Goal: Transaction & Acquisition: Purchase product/service

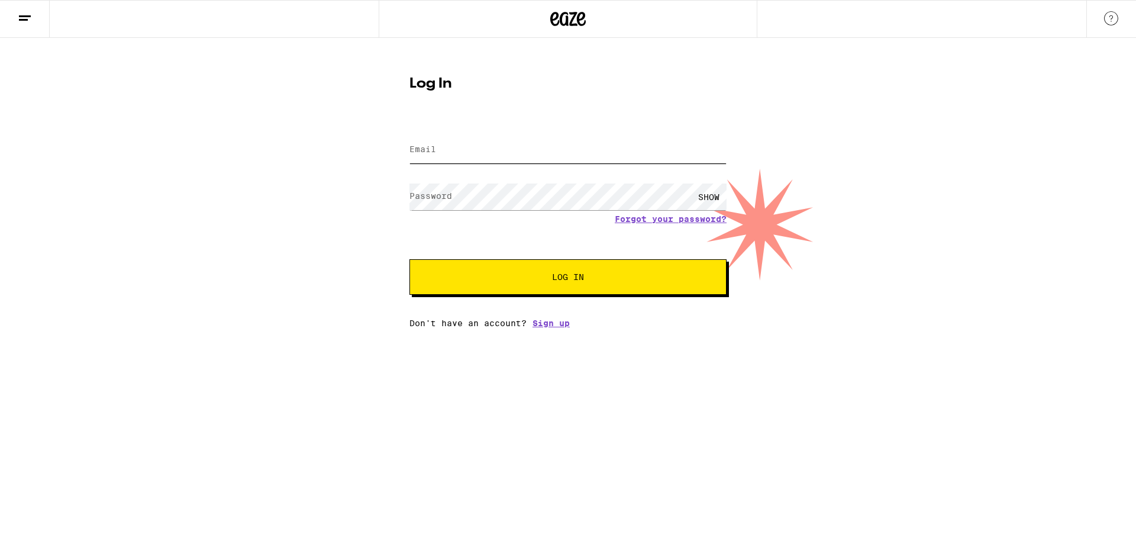
type input "[EMAIL_ADDRESS][DOMAIN_NAME]"
click at [611, 276] on span "Log In" at bounding box center [567, 277] width 221 height 8
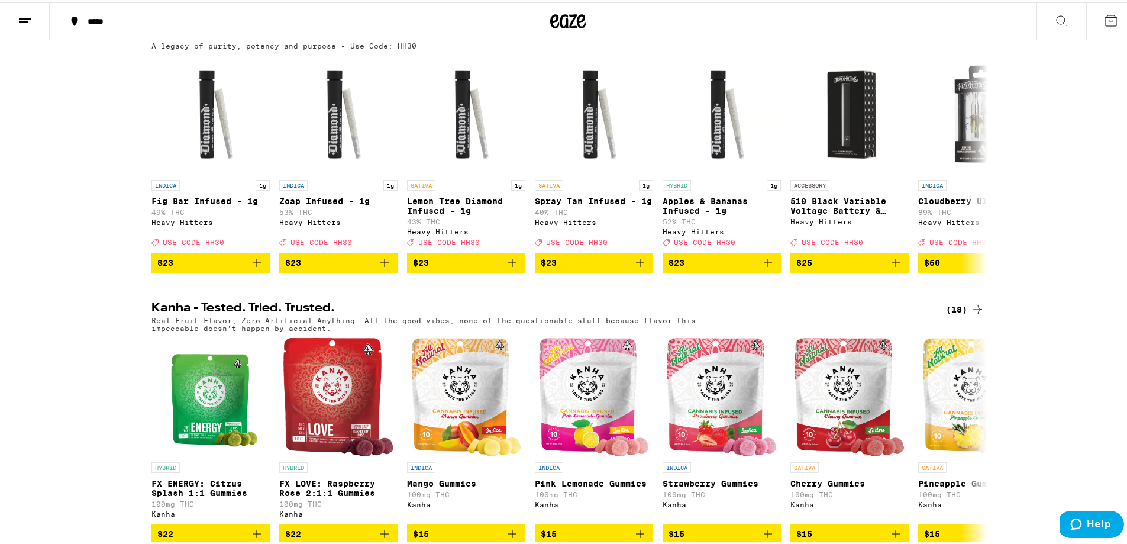
scroll to position [118, 0]
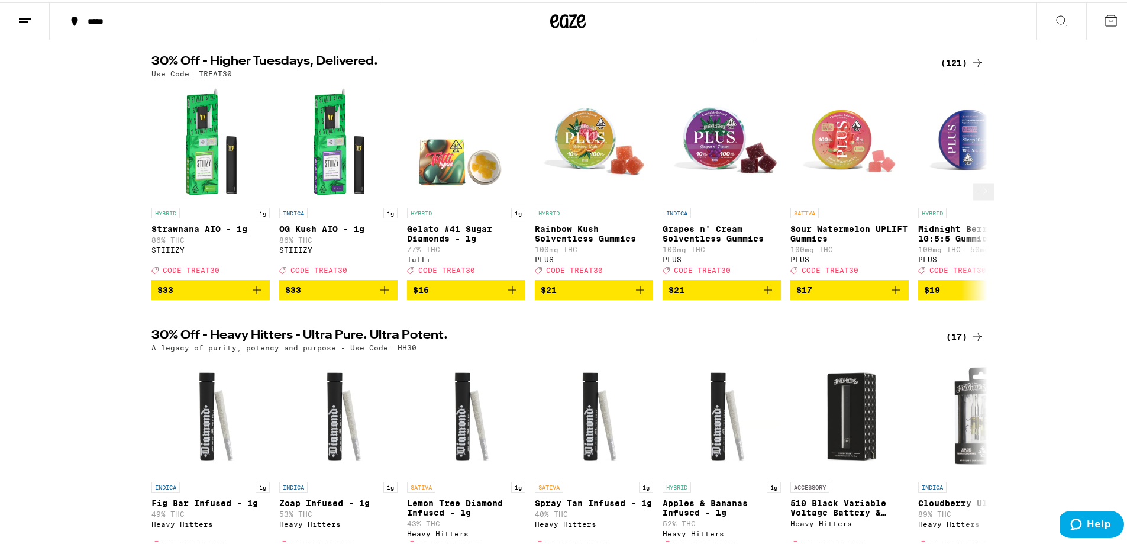
click at [981, 195] on button at bounding box center [983, 189] width 21 height 17
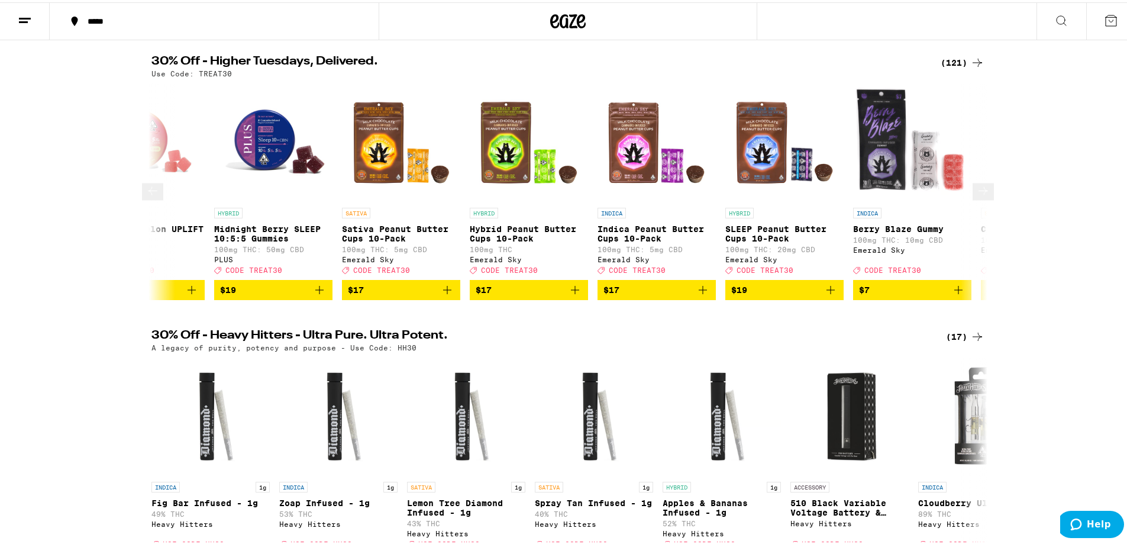
click at [981, 195] on button at bounding box center [983, 189] width 21 height 17
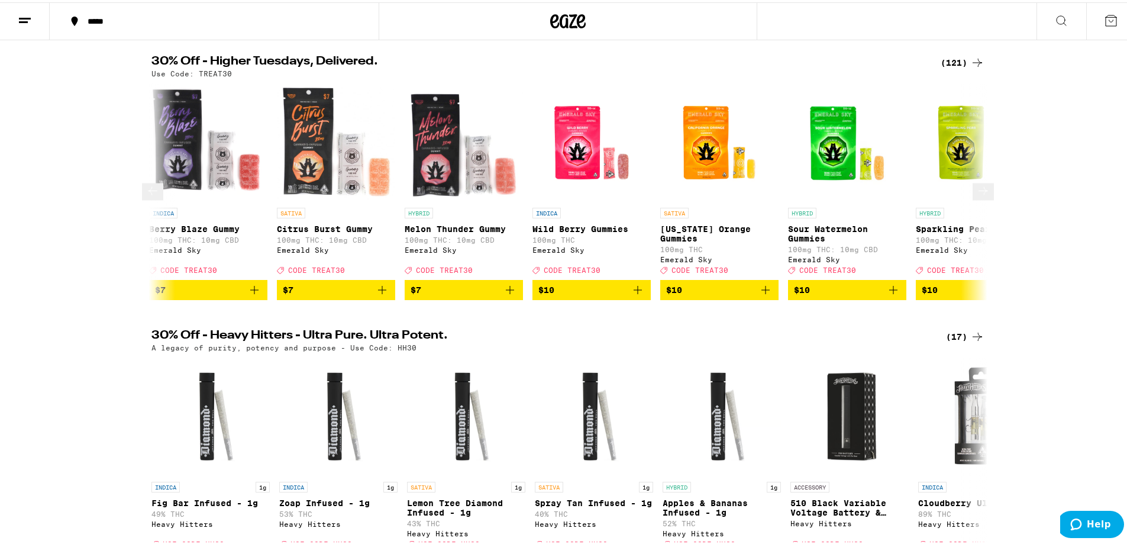
click at [981, 195] on button at bounding box center [983, 189] width 21 height 17
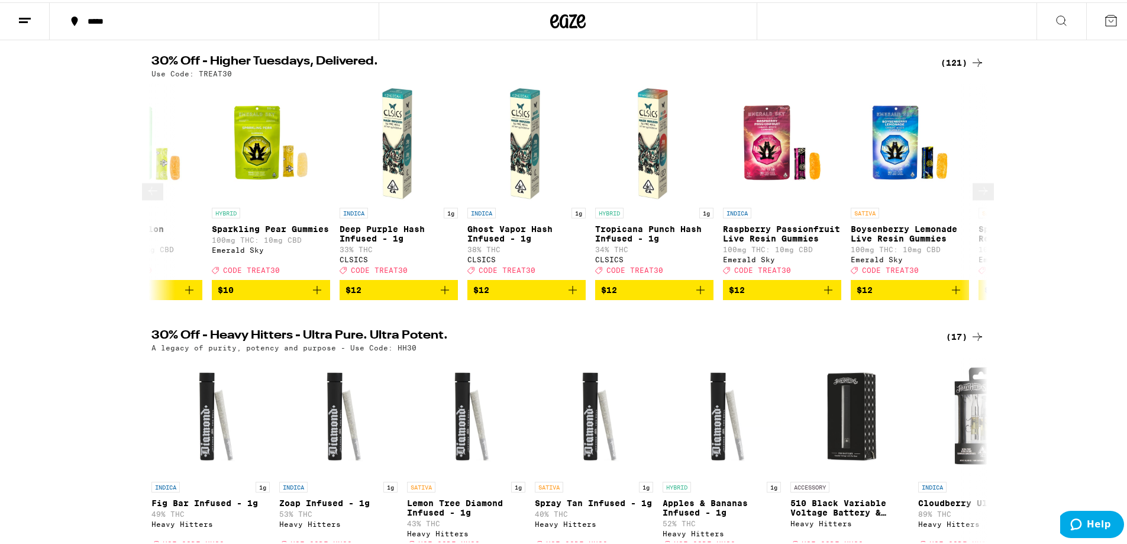
click at [981, 195] on button at bounding box center [983, 189] width 21 height 17
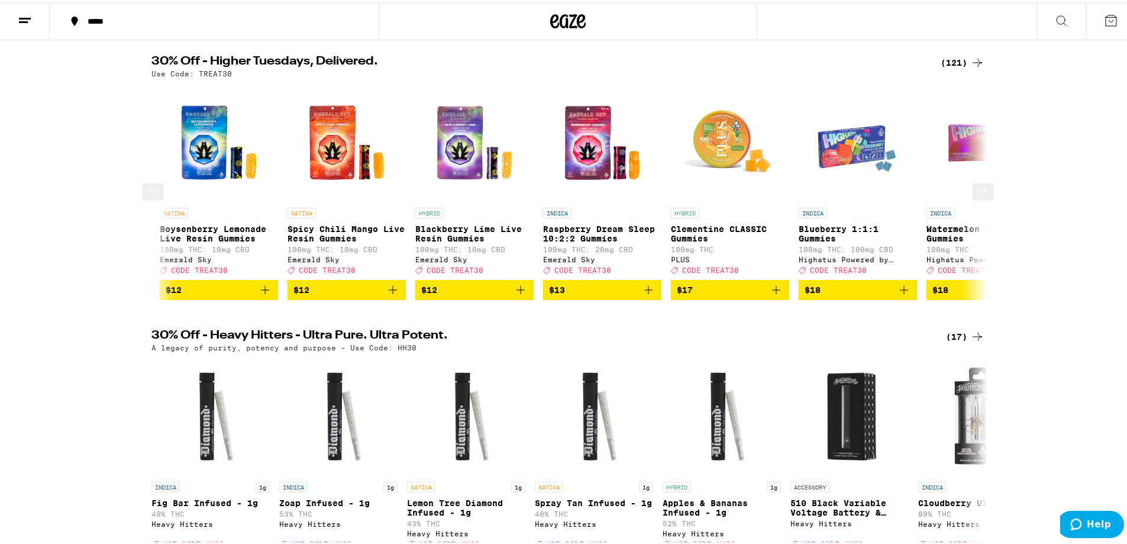
scroll to position [0, 2816]
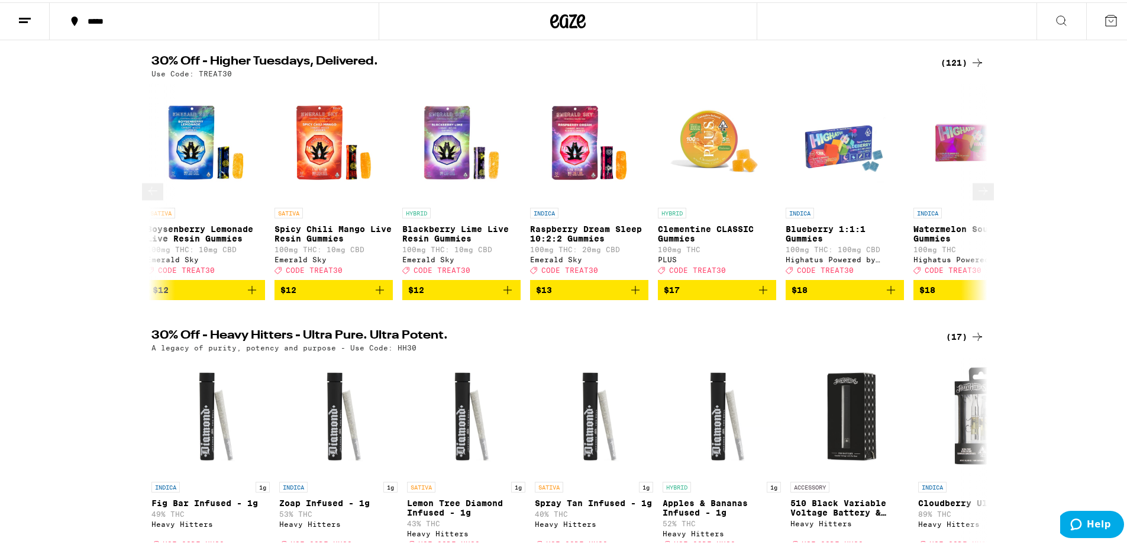
click at [981, 195] on button at bounding box center [983, 189] width 21 height 17
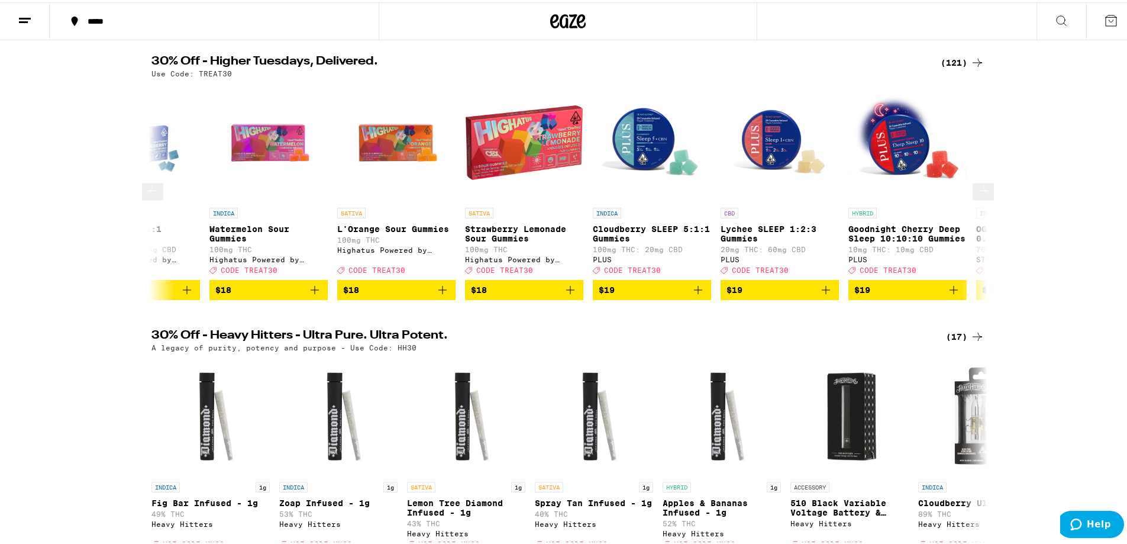
click at [981, 195] on button at bounding box center [983, 189] width 21 height 17
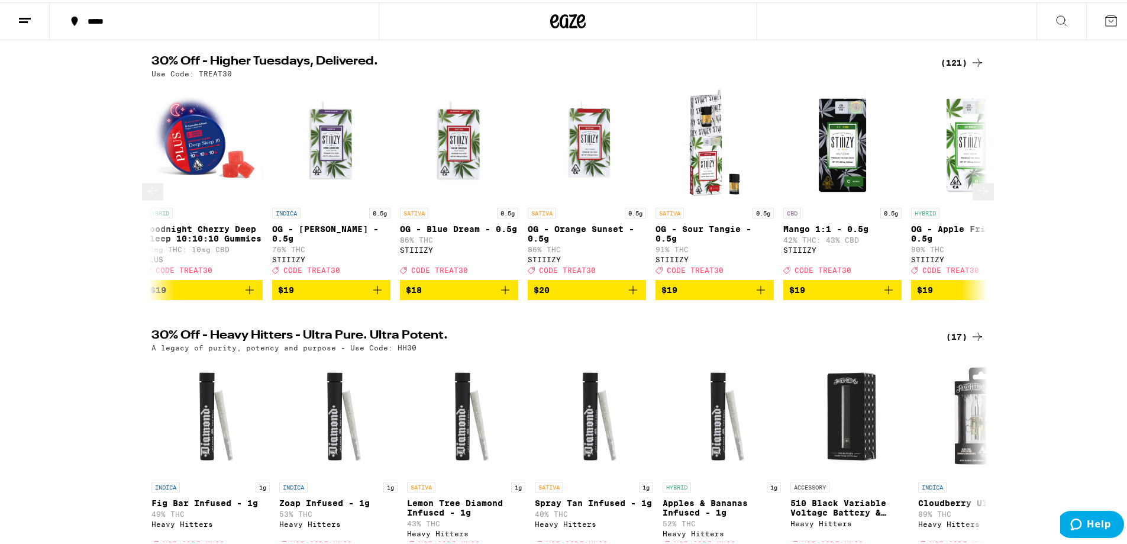
click at [981, 195] on button at bounding box center [983, 189] width 21 height 17
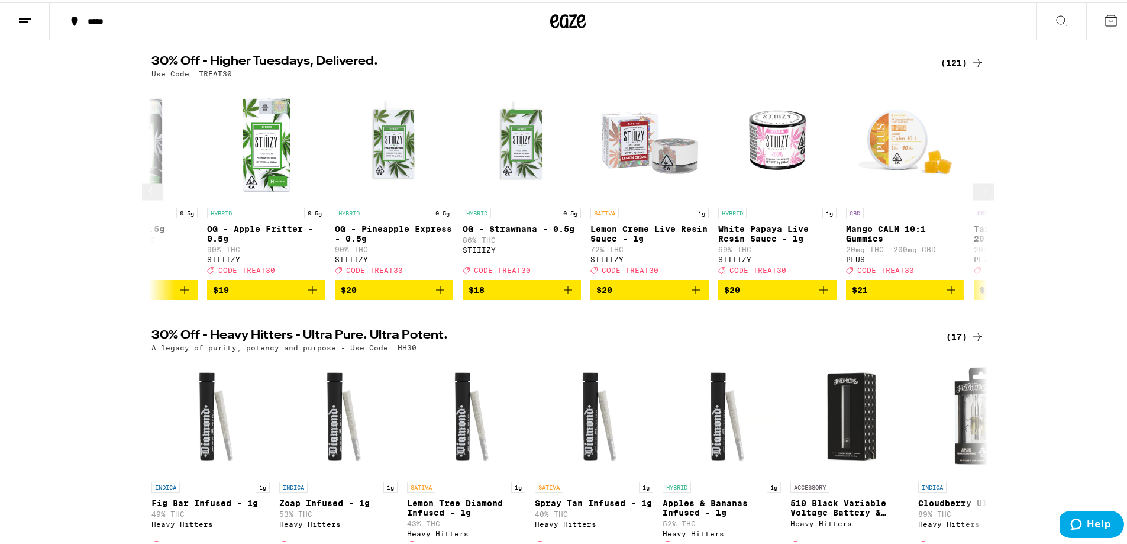
click at [981, 195] on button at bounding box center [983, 189] width 21 height 17
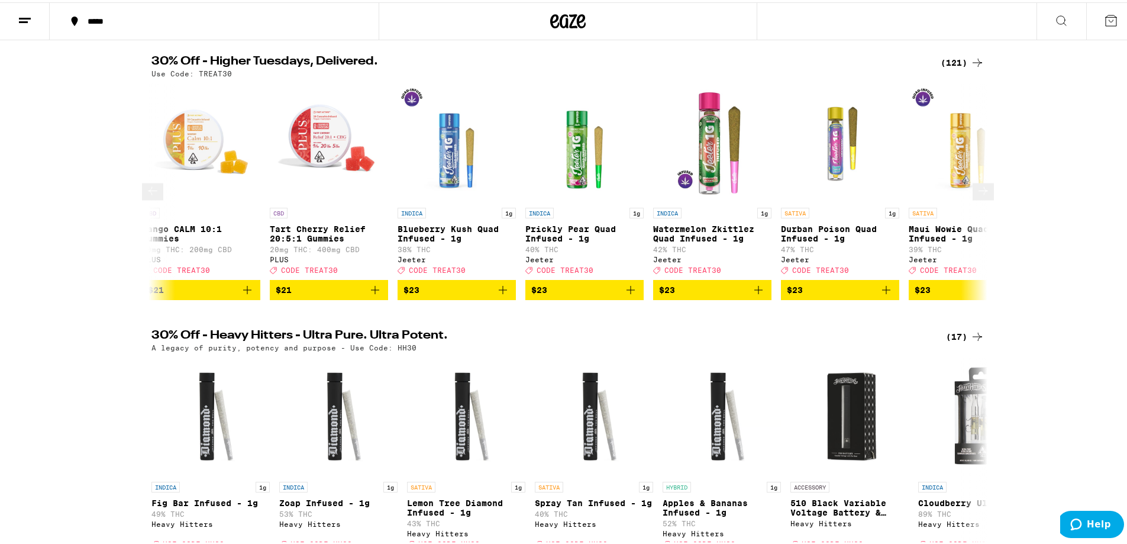
click at [981, 195] on button at bounding box center [983, 189] width 21 height 17
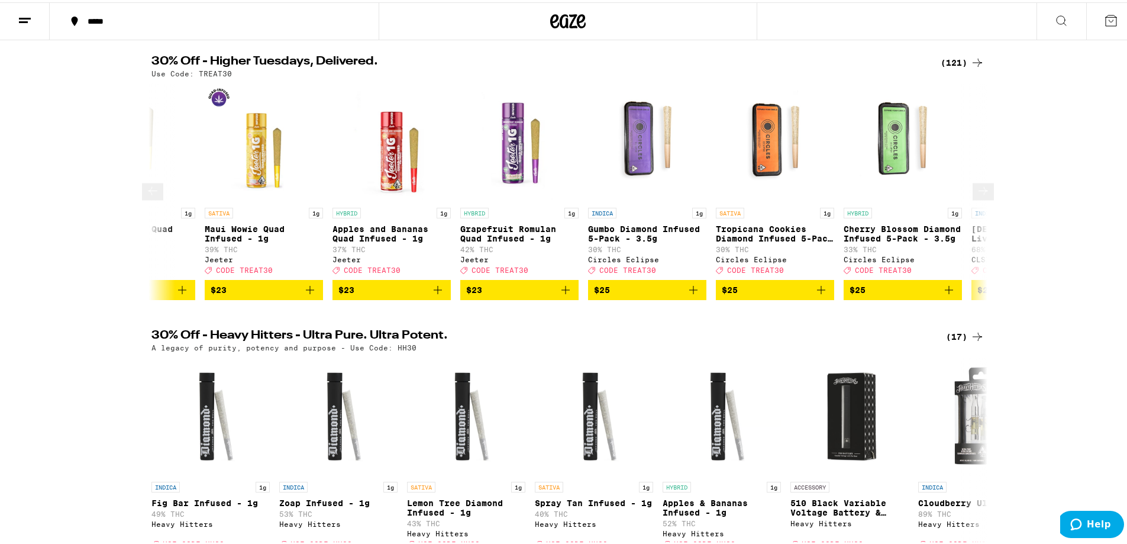
click at [981, 195] on button at bounding box center [983, 189] width 21 height 17
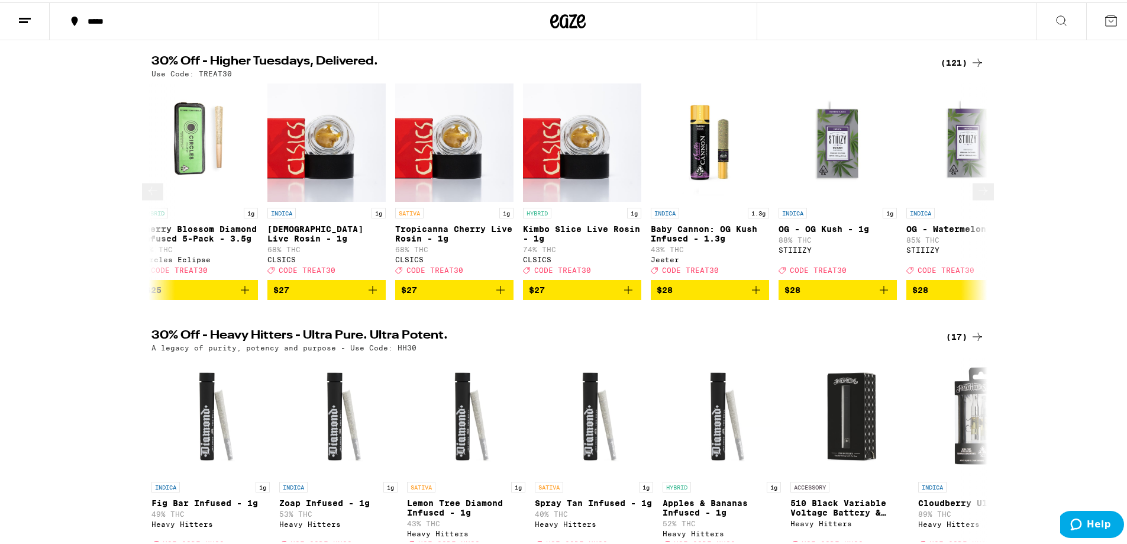
click at [981, 195] on button at bounding box center [983, 189] width 21 height 17
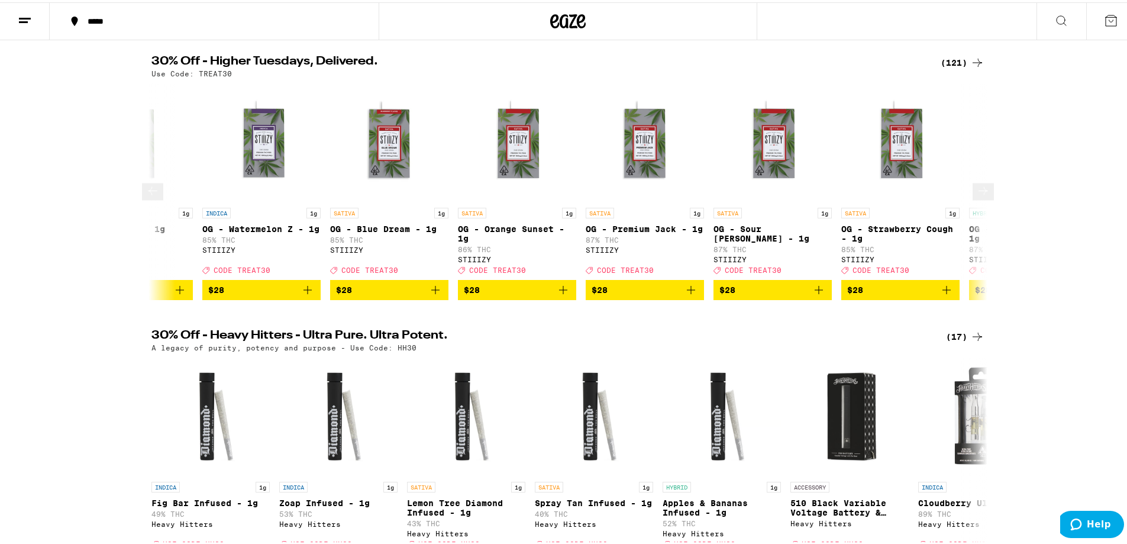
click at [981, 195] on button at bounding box center [983, 189] width 21 height 17
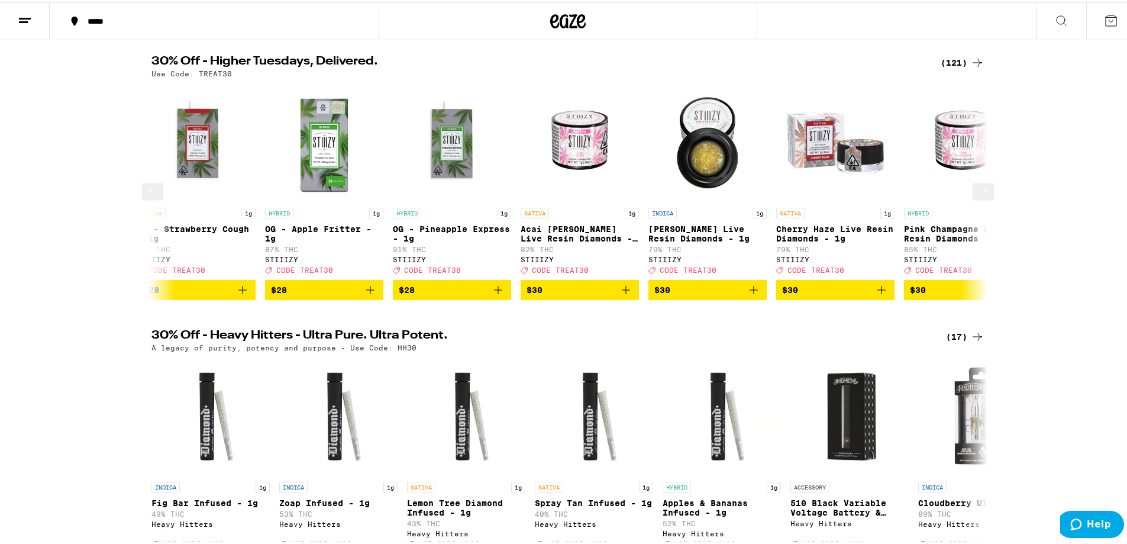
click at [981, 195] on button at bounding box center [983, 189] width 21 height 17
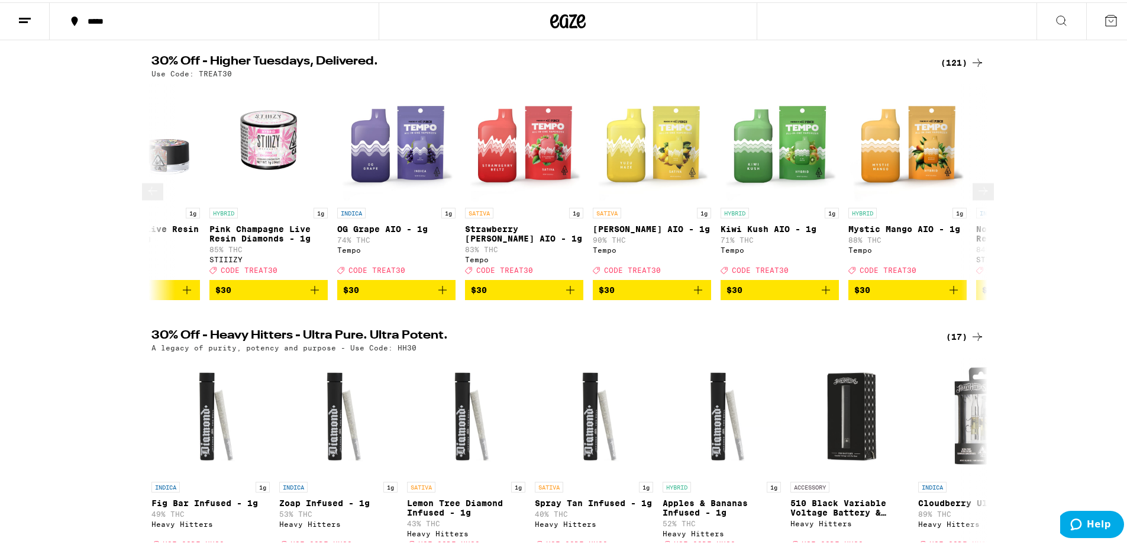
scroll to position [0, 9153]
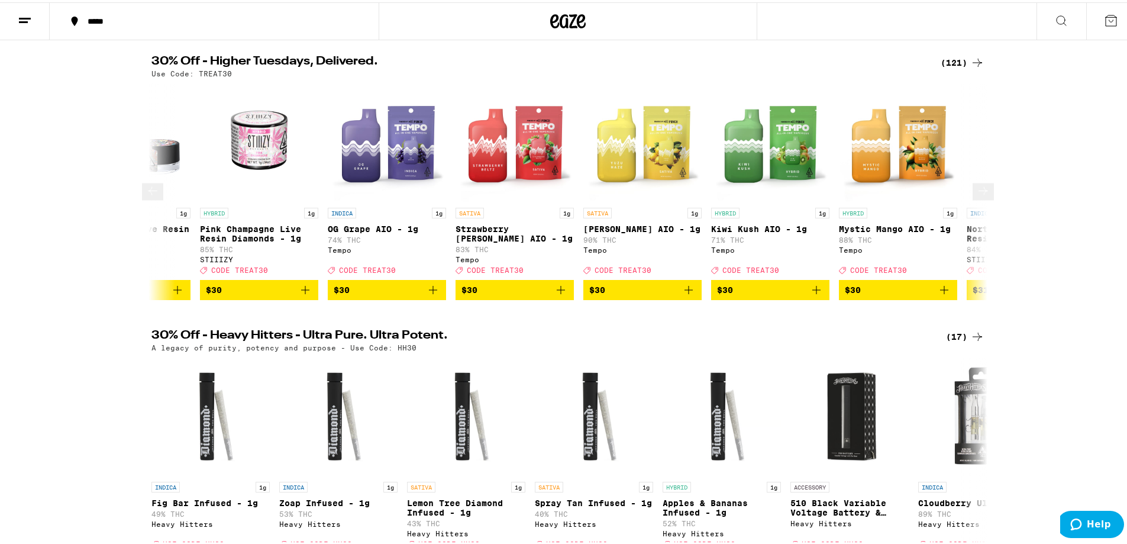
click at [981, 195] on button at bounding box center [983, 189] width 21 height 17
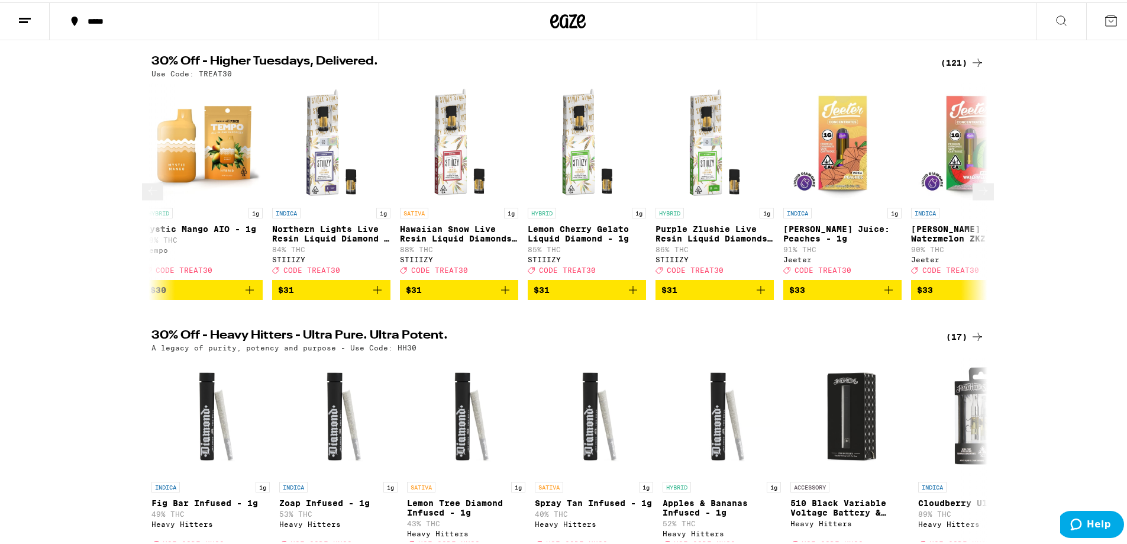
scroll to position [0, 9857]
